Goal: Navigation & Orientation: Understand site structure

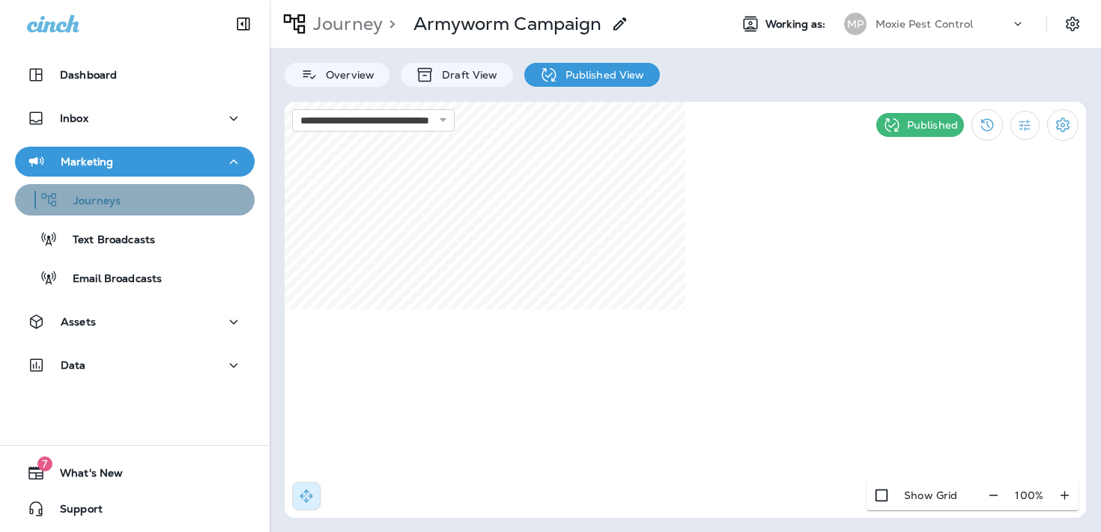
click at [139, 191] on div "Journeys" at bounding box center [135, 200] width 228 height 22
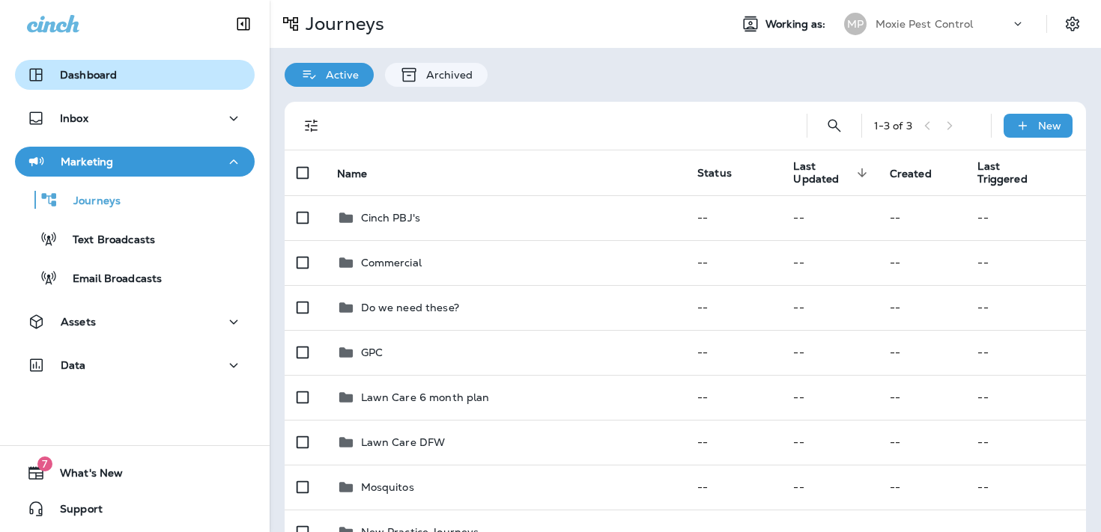
click at [170, 84] on button "Dashboard" at bounding box center [135, 75] width 240 height 30
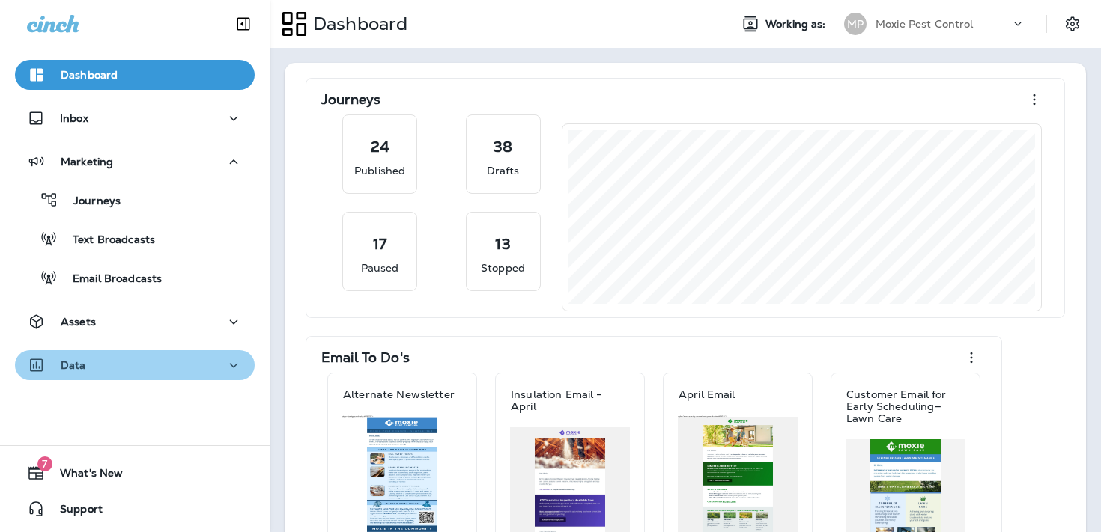
click at [180, 362] on div "Data" at bounding box center [135, 365] width 216 height 19
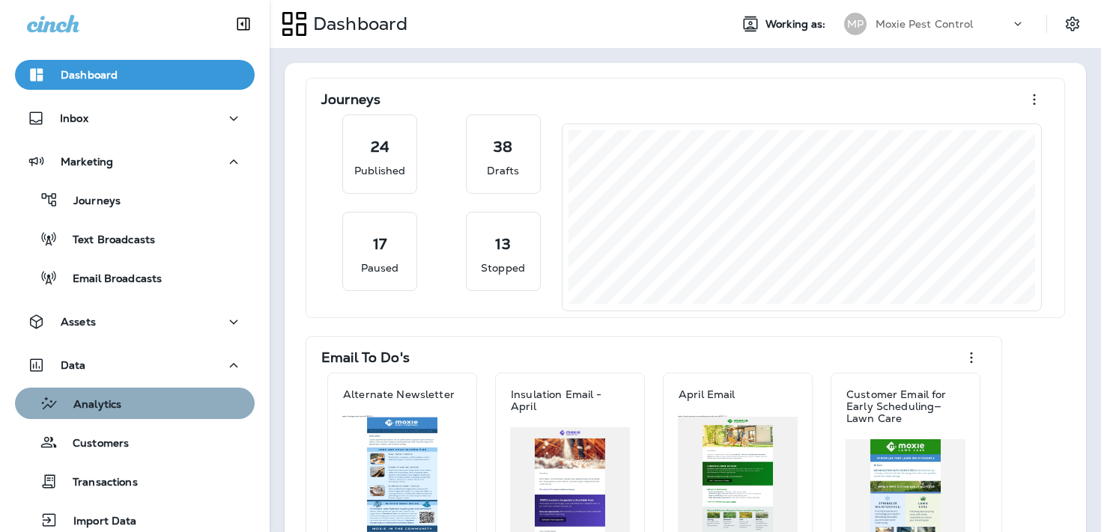
click at [159, 403] on div "Analytics" at bounding box center [135, 403] width 228 height 22
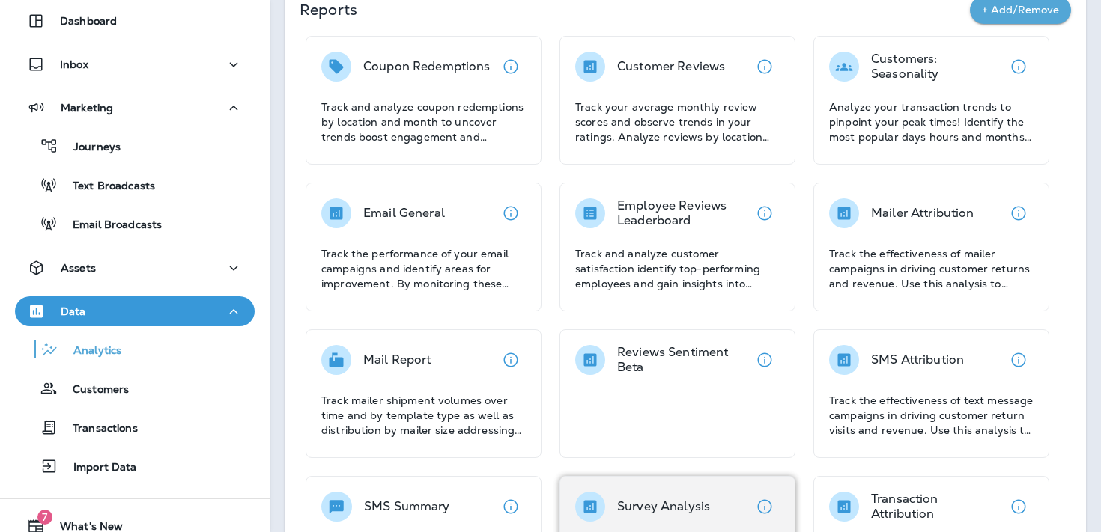
scroll to position [53, 0]
